Goal: Task Accomplishment & Management: Manage account settings

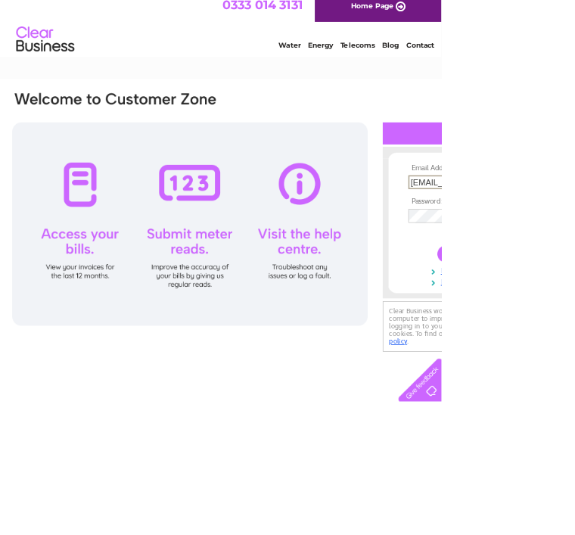
type input "hillfarmjd@gmail.com"
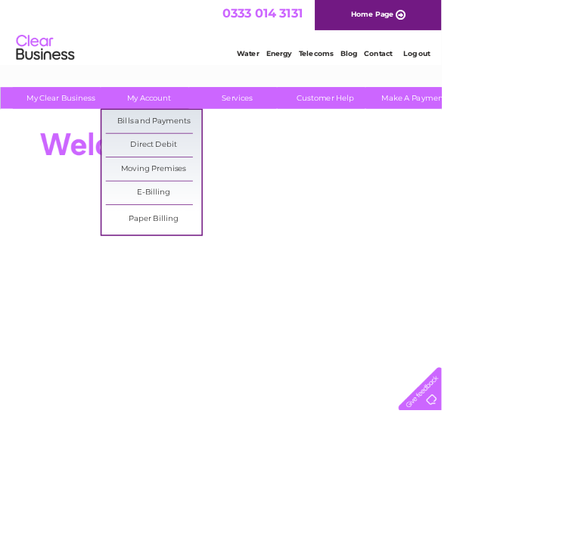
click at [156, 151] on link "Bills and Payments" at bounding box center [200, 158] width 125 height 30
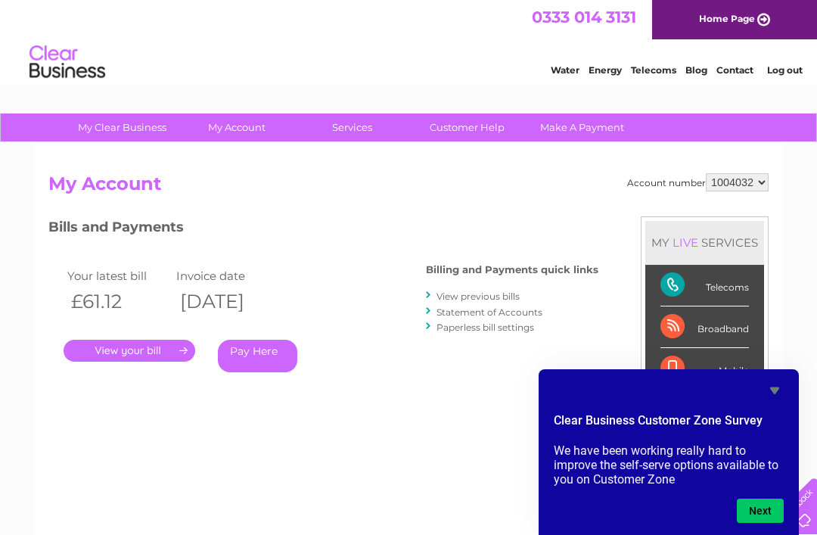
click at [574, 66] on link "Log out" at bounding box center [785, 69] width 36 height 11
